Goal: Book appointment/travel/reservation

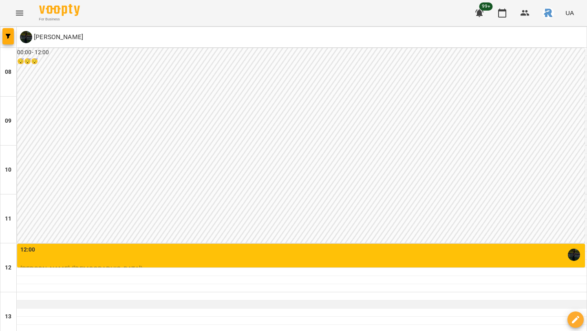
scroll to position [152, 0]
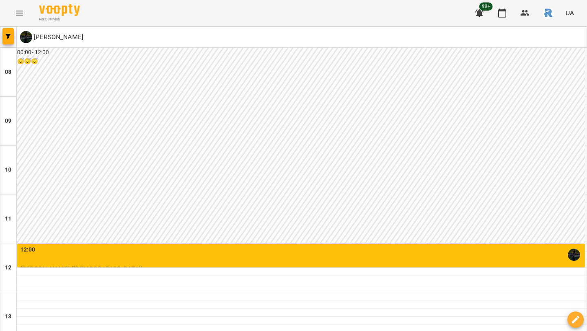
click at [54, 245] on div "12:00" at bounding box center [301, 254] width 563 height 19
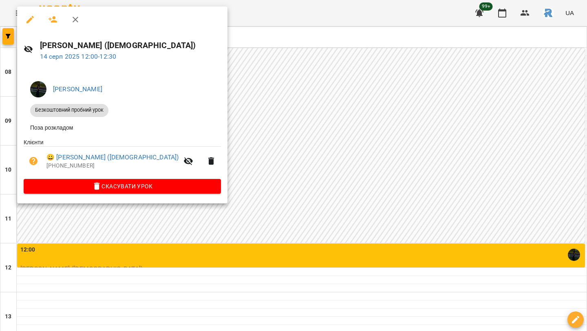
click at [267, 119] on div at bounding box center [293, 165] width 587 height 331
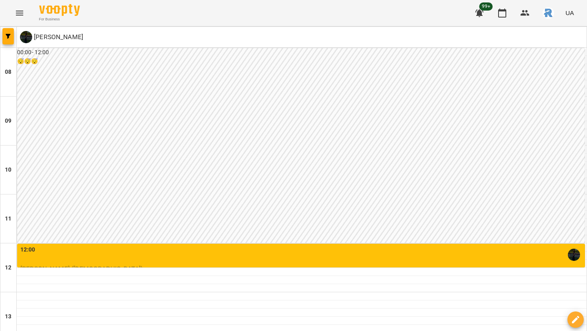
scroll to position [202, 0]
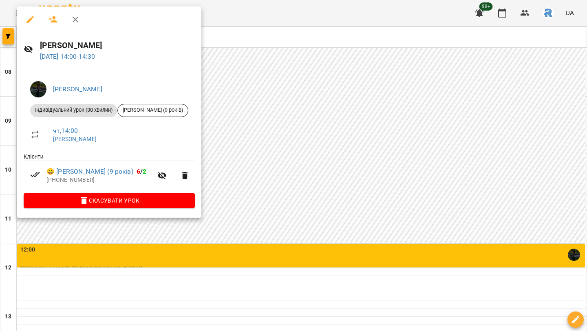
click at [233, 78] on div at bounding box center [293, 165] width 587 height 331
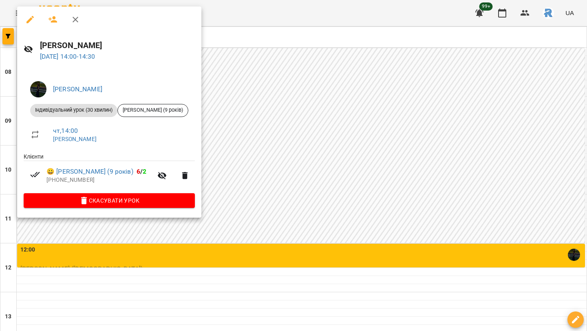
click at [217, 148] on div at bounding box center [293, 165] width 587 height 331
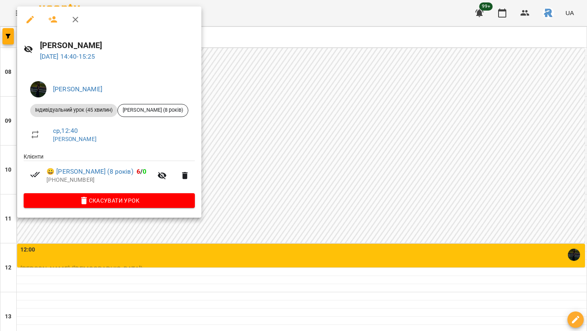
click at [228, 102] on div at bounding box center [293, 165] width 587 height 331
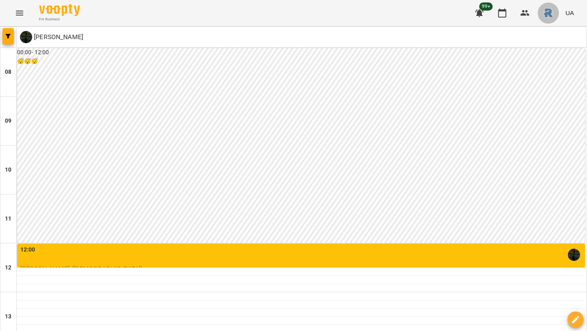
click at [551, 18] on img "button" at bounding box center [548, 12] width 11 height 11
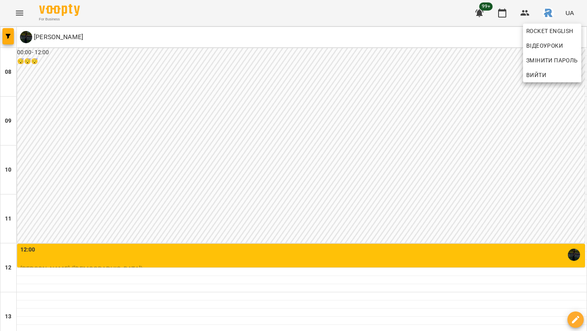
click at [85, 33] on div at bounding box center [293, 165] width 587 height 331
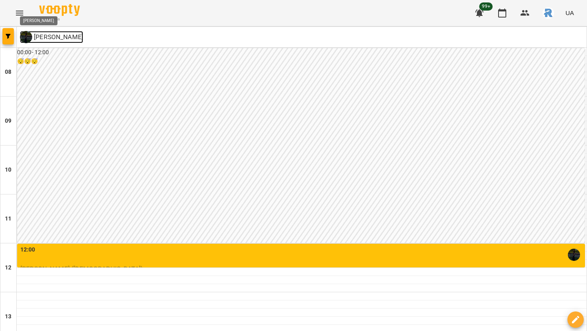
click at [83, 37] on p "[PERSON_NAME]" at bounding box center [57, 37] width 51 height 10
